Goal: Transaction & Acquisition: Download file/media

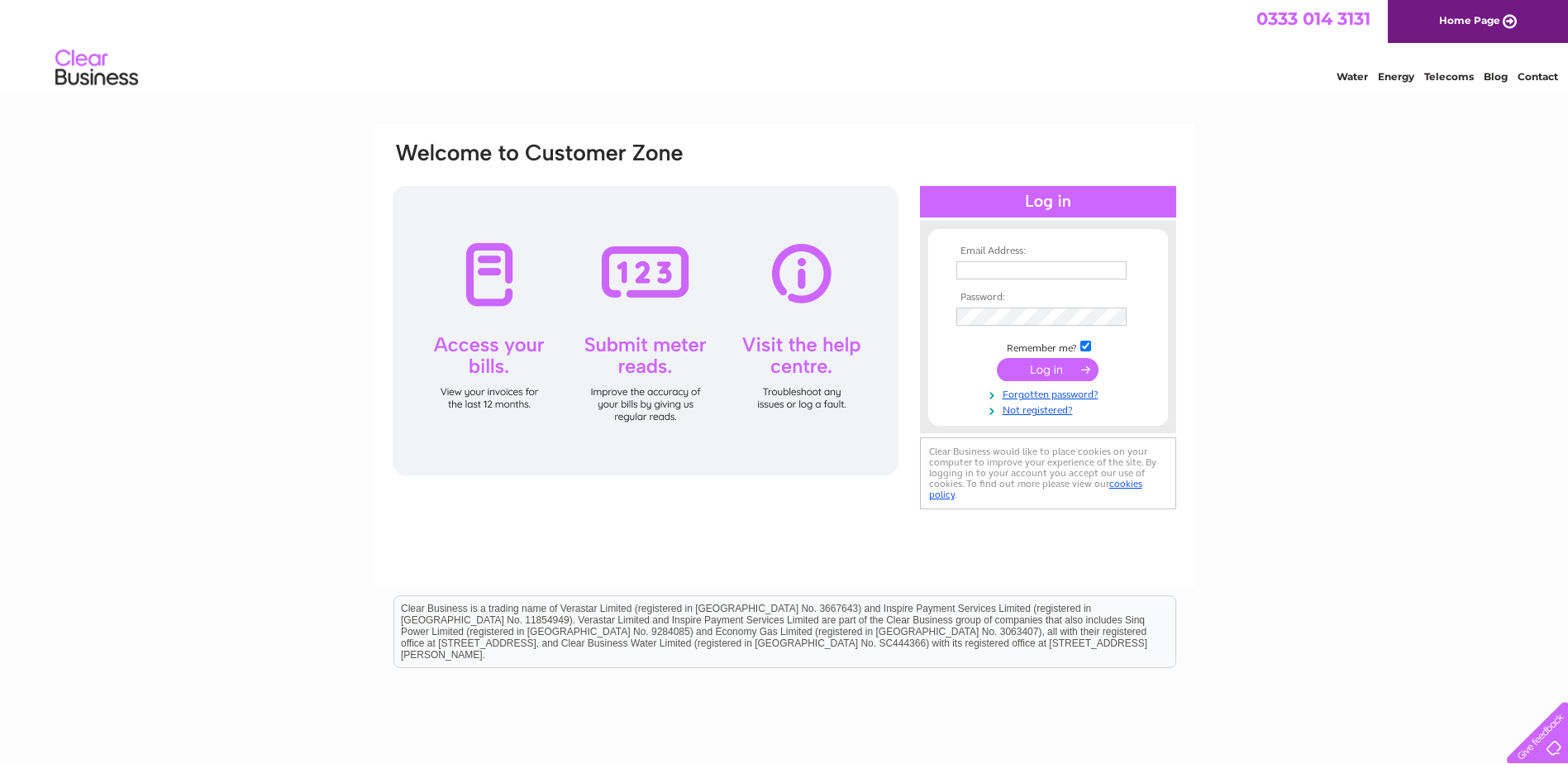
type input "Karen.shaw@mcclabel.com"
click at [1051, 369] on input "submit" at bounding box center [1047, 369] width 102 height 24
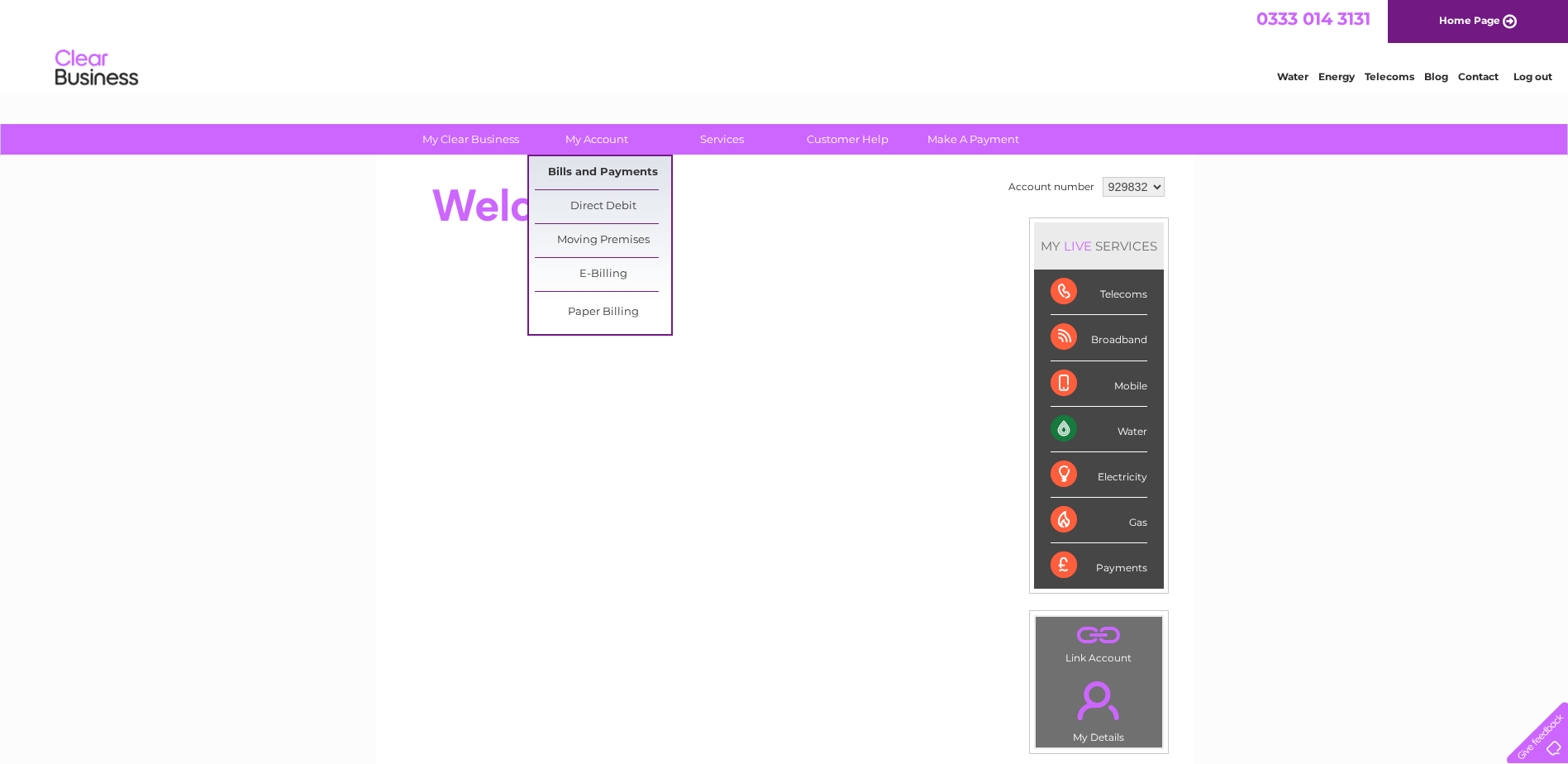
click at [605, 168] on link "Bills and Payments" at bounding box center [602, 172] width 137 height 33
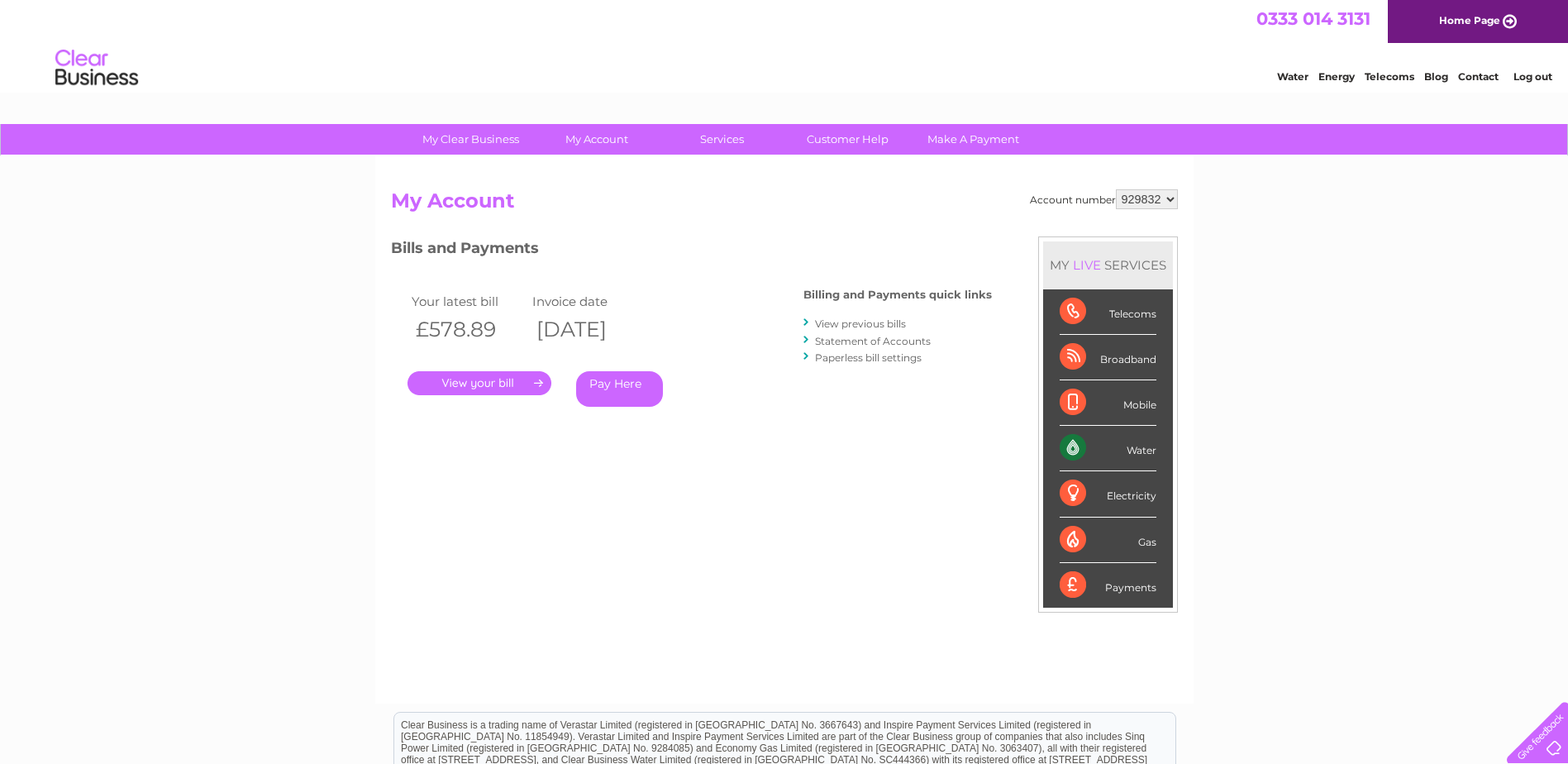
click at [491, 382] on link "." at bounding box center [479, 383] width 144 height 24
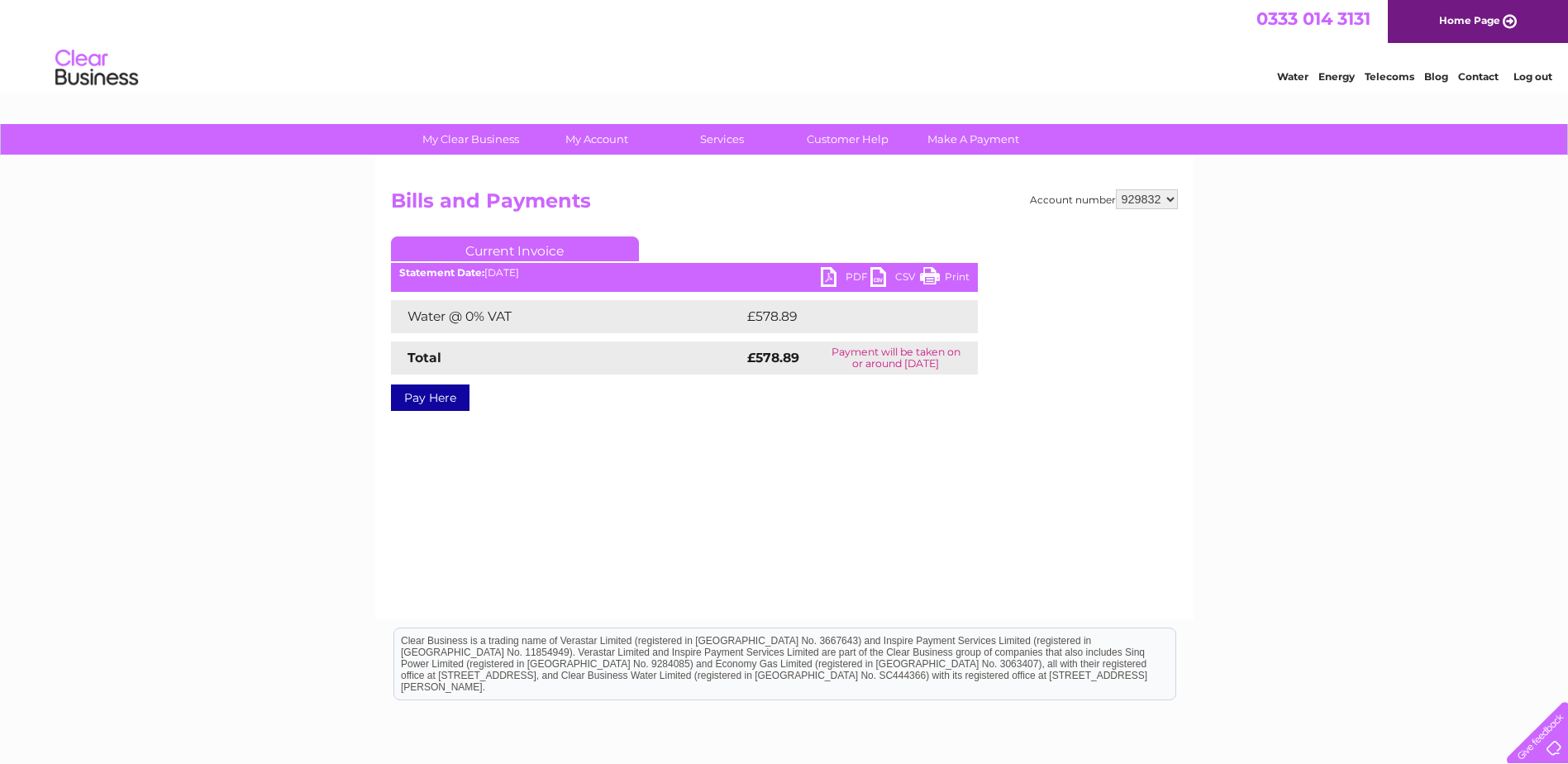
click at [908, 276] on link "CSV" at bounding box center [895, 280] width 50 height 24
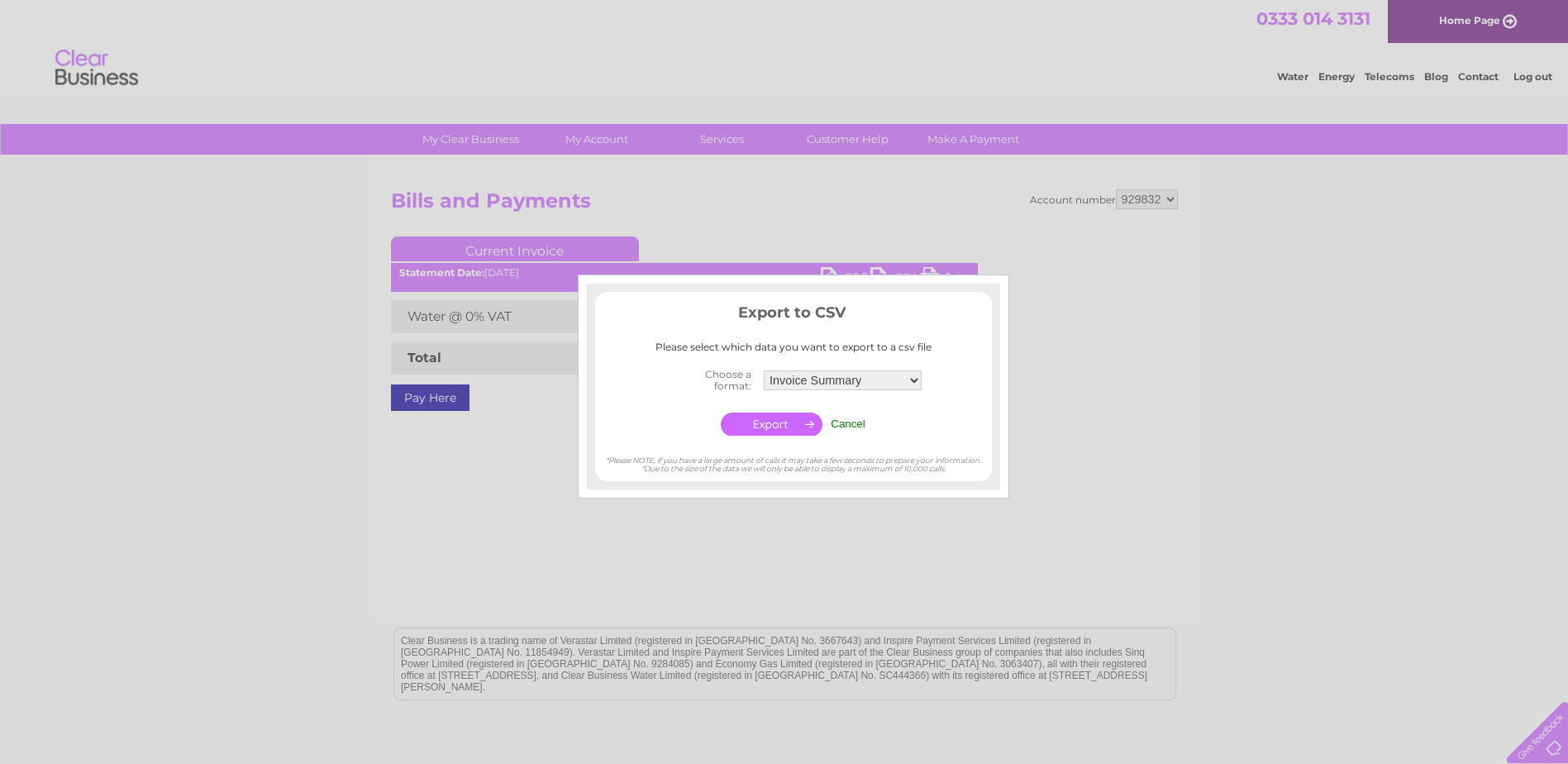
click at [844, 421] on input "Cancel" at bounding box center [848, 424] width 35 height 12
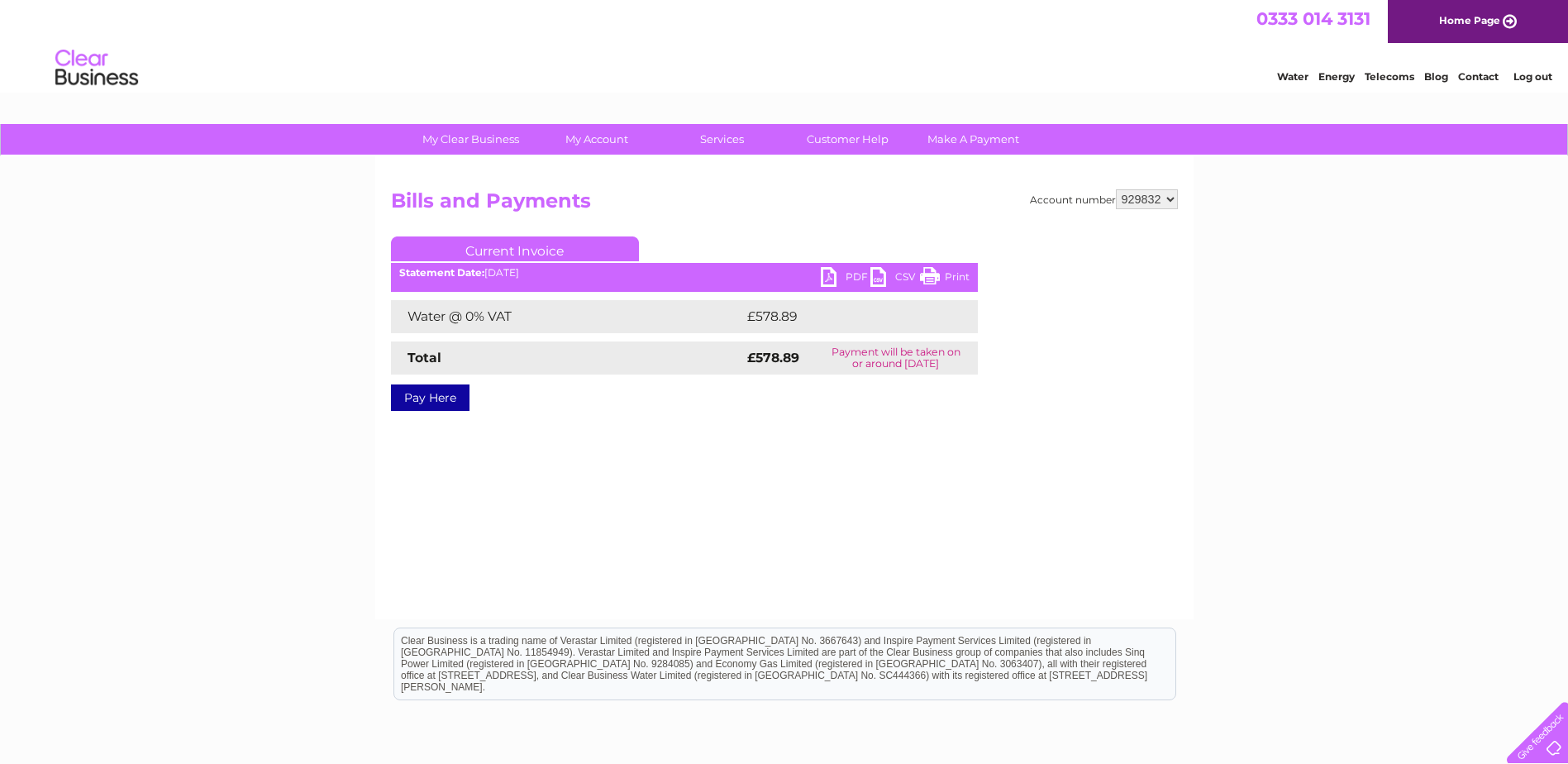
click at [835, 275] on link "PDF" at bounding box center [845, 280] width 50 height 24
